Goal: Task Accomplishment & Management: Use online tool/utility

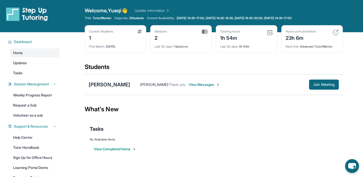
click at [204, 86] on span "View Messages" at bounding box center [203, 84] width 31 height 5
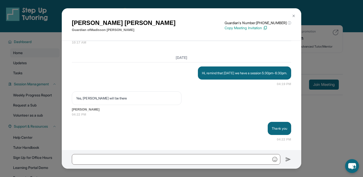
scroll to position [1717, 0]
click at [294, 16] on img at bounding box center [294, 16] width 4 height 4
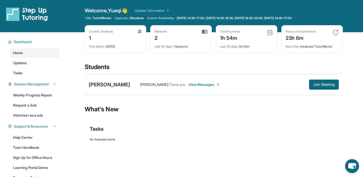
click at [273, 58] on div "Current Students 1 First Match : [DATE] Sessions 2 Last 30 days : 1 Sessions Tu…" at bounding box center [214, 44] width 258 height 38
click at [310, 82] on button "Join Meeting" at bounding box center [324, 85] width 30 height 10
click at [326, 84] on span "Join Meeting" at bounding box center [324, 84] width 22 height 3
click at [328, 82] on button "Join Meeting" at bounding box center [324, 85] width 30 height 10
click at [317, 85] on span "Join Meeting" at bounding box center [324, 84] width 22 height 3
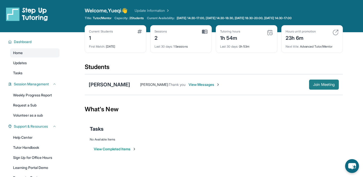
click at [315, 86] on span "Join Meeting" at bounding box center [324, 84] width 22 height 3
click at [130, 86] on div "[PERSON_NAME]" at bounding box center [109, 84] width 41 height 7
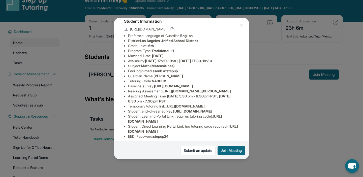
scroll to position [30, 0]
drag, startPoint x: 185, startPoint y: 72, endPoint x: 147, endPoint y: 72, distance: 37.8
click at [147, 72] on li "Eedi login : madissonb.atstepup" at bounding box center [183, 71] width 111 height 5
copy span "madissonb.atstepup"
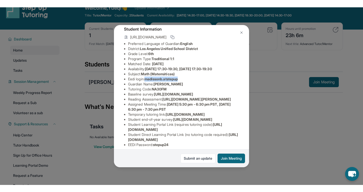
scroll to position [90, 0]
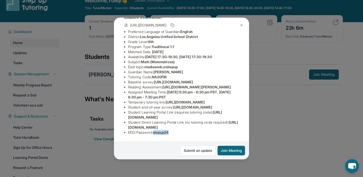
drag, startPoint x: 179, startPoint y: 132, endPoint x: 155, endPoint y: 133, distance: 23.9
click at [155, 133] on li "EEDI Password : stepup24" at bounding box center [183, 132] width 111 height 5
copy span "stepup24"
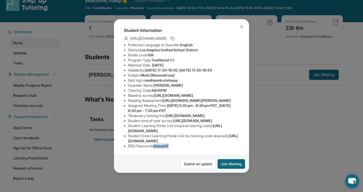
scroll to position [71, 0]
